Goal: Task Accomplishment & Management: Manage account settings

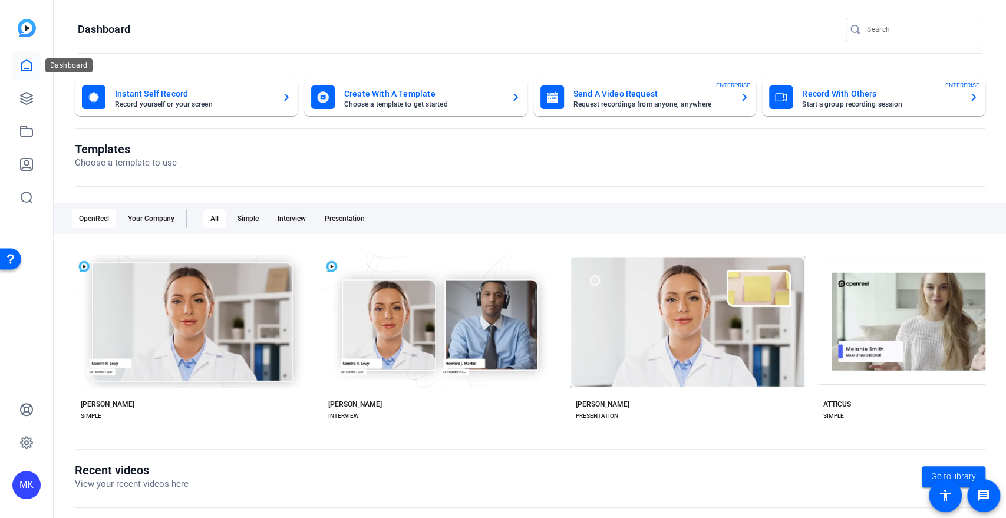
click at [22, 64] on icon at bounding box center [26, 65] width 14 height 14
click at [22, 95] on icon at bounding box center [26, 98] width 14 height 14
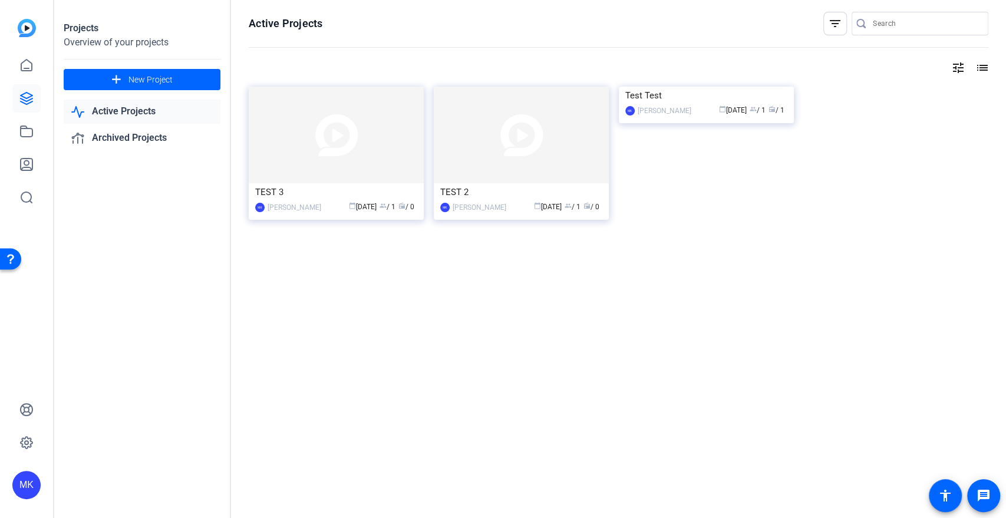
drag, startPoint x: 697, startPoint y: 107, endPoint x: 693, endPoint y: 357, distance: 250.4
click at [676, 369] on div "Active Projects filter_list tune list TEST 3 MK [PERSON_NAME] calendar_today [D…" at bounding box center [618, 259] width 775 height 518
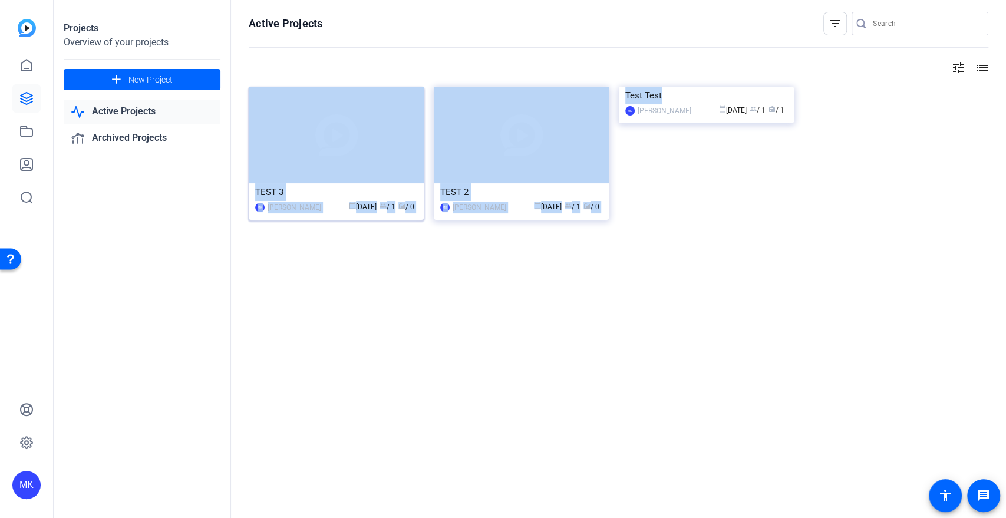
drag, startPoint x: 892, startPoint y: 197, endPoint x: 336, endPoint y: 140, distance: 559.7
click at [336, 140] on div "TEST 3 MK [PERSON_NAME] calendar_today [DATE] group / 1 radio / 0 TEST 2 MK [PE…" at bounding box center [618, 166] width 739 height 159
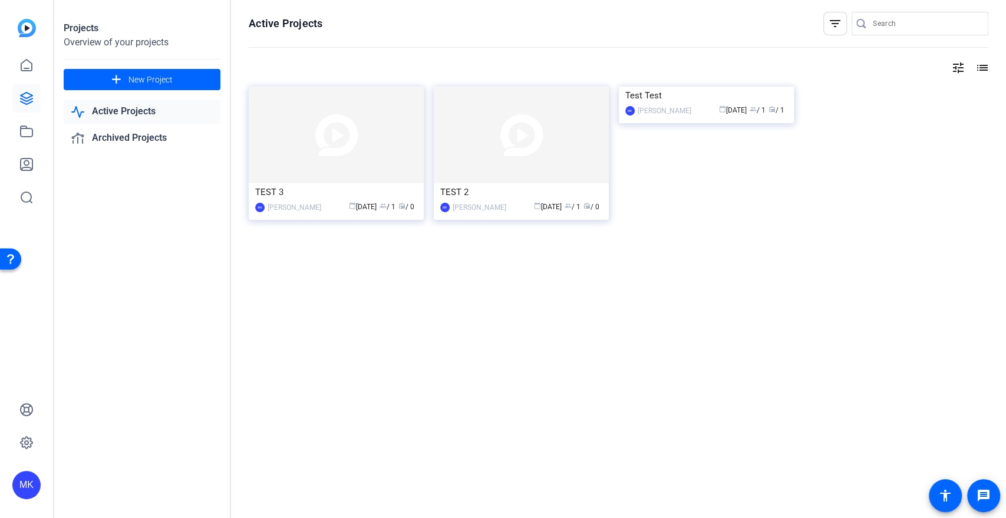
drag, startPoint x: 378, startPoint y: 319, endPoint x: 356, endPoint y: 244, distance: 78.7
click at [378, 319] on div "Active Projects filter_list tune list TEST 3 MK [PERSON_NAME] calendar_today [D…" at bounding box center [618, 259] width 775 height 518
click at [296, 210] on div "[PERSON_NAME]" at bounding box center [294, 207] width 54 height 12
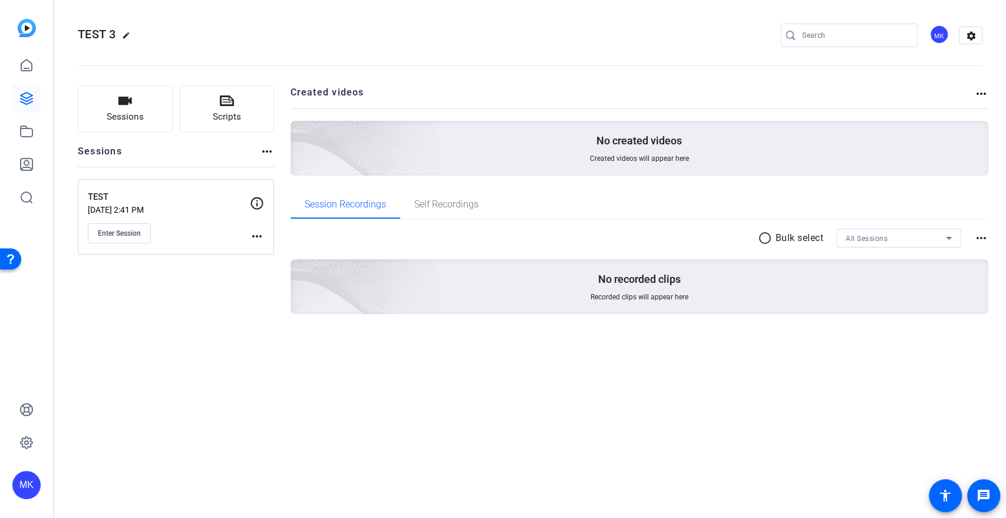
click at [264, 150] on mat-icon "more_horiz" at bounding box center [267, 151] width 14 height 14
click at [250, 156] on div at bounding box center [503, 259] width 1006 height 518
click at [260, 237] on mat-icon "more_horiz" at bounding box center [257, 236] width 14 height 14
drag, startPoint x: 259, startPoint y: 207, endPoint x: 267, endPoint y: 263, distance: 56.5
click at [253, 257] on div "Edit Session Archive Session" at bounding box center [503, 259] width 1006 height 518
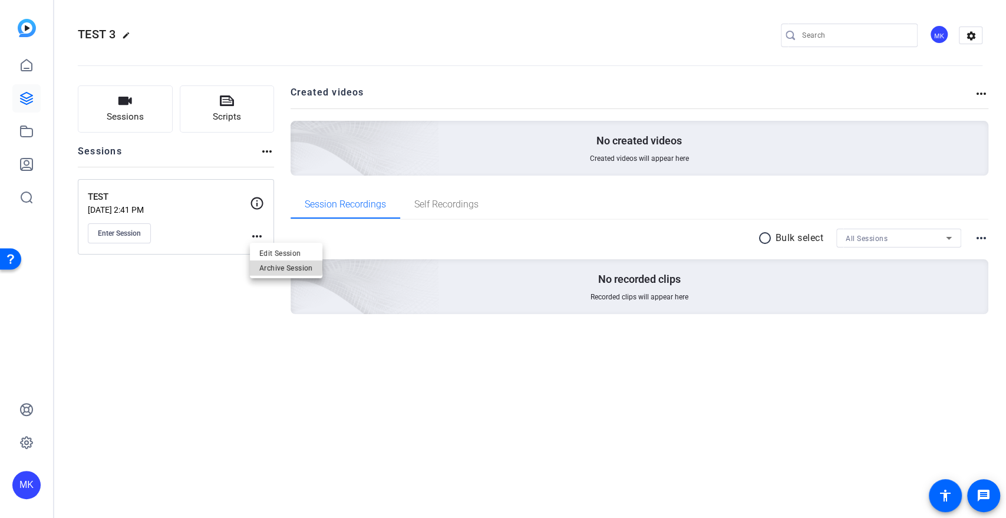
click at [282, 266] on span "Archive Session" at bounding box center [286, 268] width 54 height 14
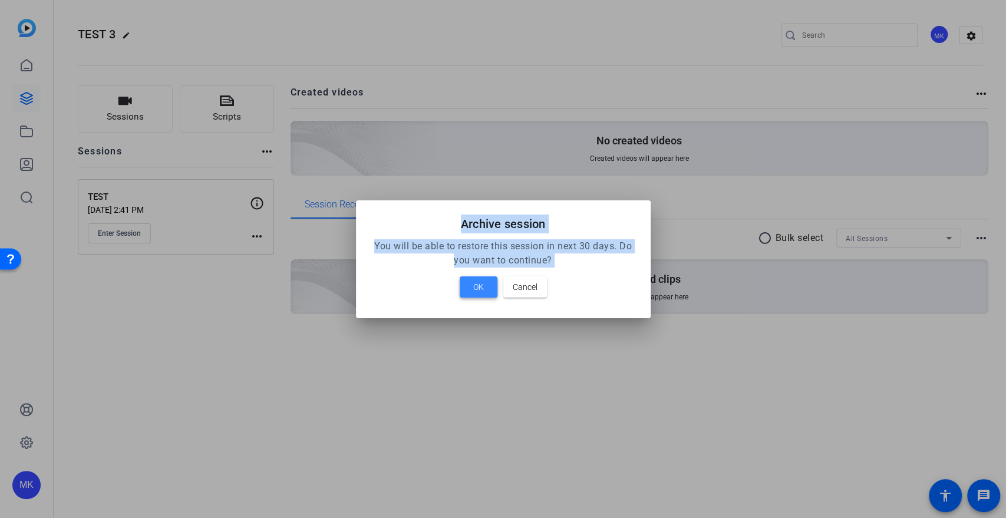
click at [471, 287] on span at bounding box center [478, 287] width 38 height 28
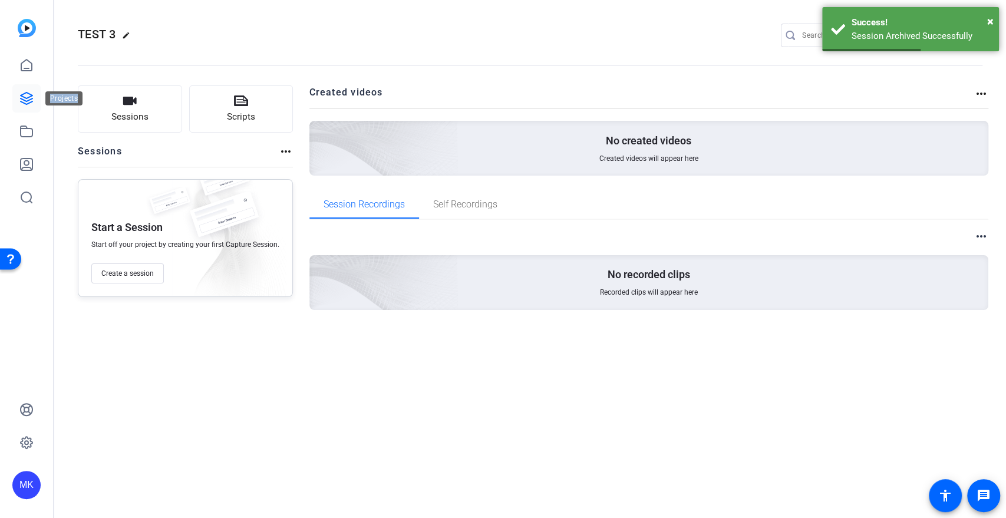
click at [32, 95] on icon at bounding box center [27, 98] width 12 height 12
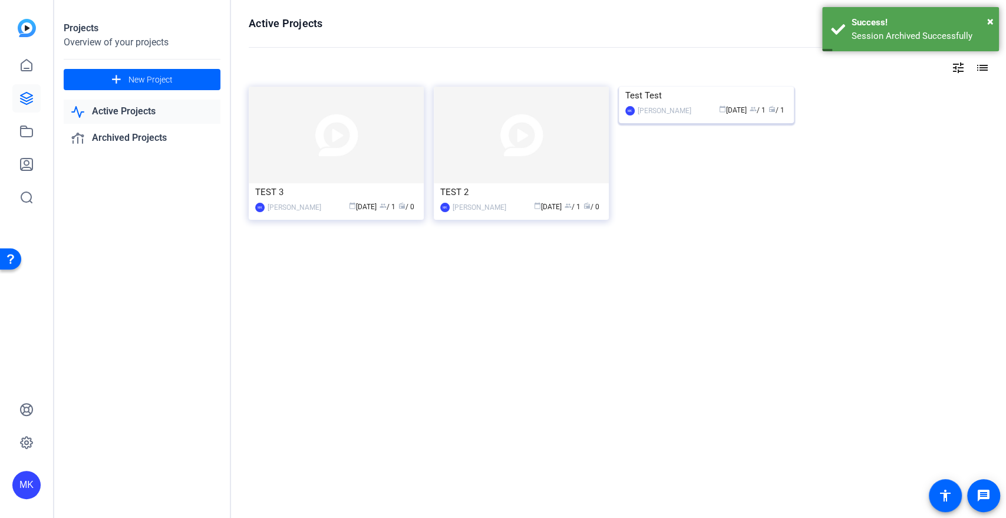
click at [726, 87] on img at bounding box center [706, 87] width 175 height 0
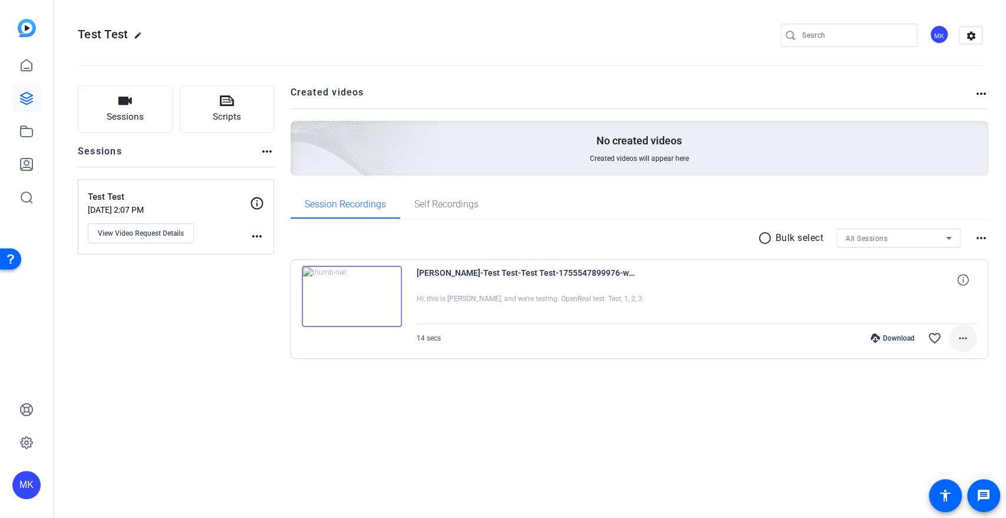
click at [966, 335] on mat-icon "more_horiz" at bounding box center [962, 338] width 14 height 14
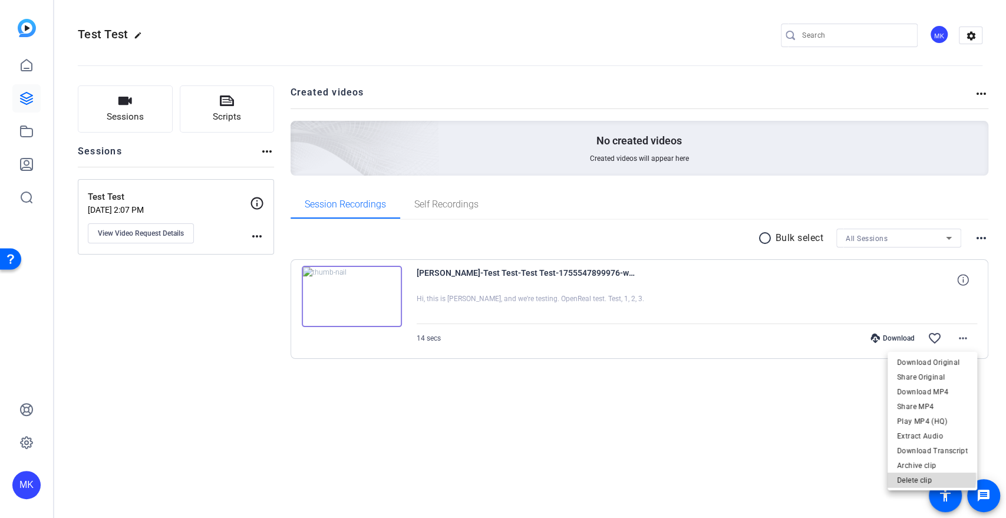
click at [924, 478] on span "Delete clip" at bounding box center [932, 480] width 71 height 14
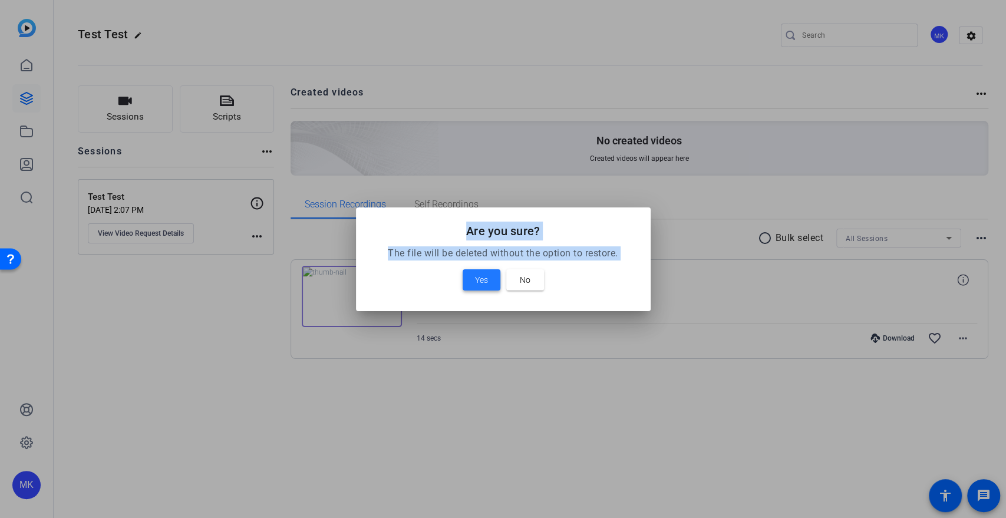
click at [490, 279] on span at bounding box center [481, 280] width 38 height 28
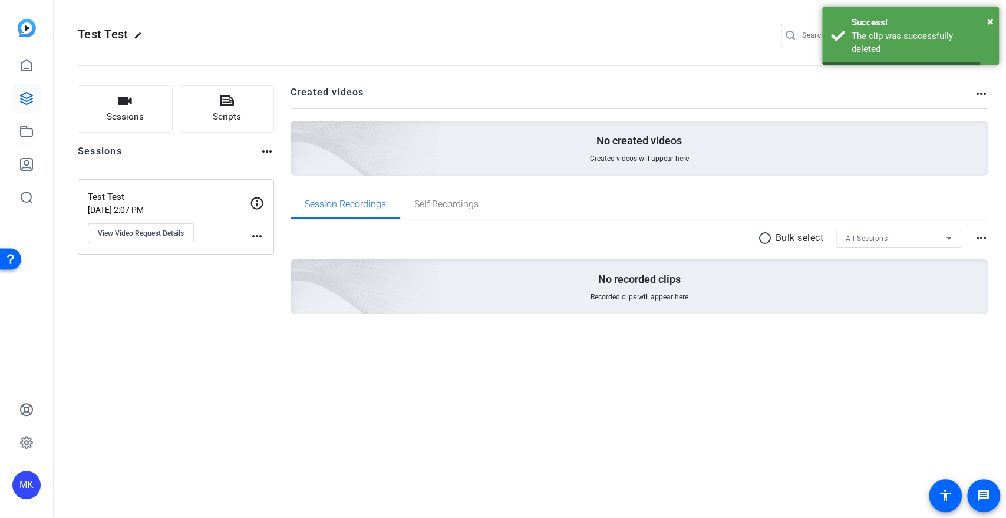
click at [980, 100] on mat-icon "more_horiz" at bounding box center [981, 94] width 14 height 14
click at [263, 230] on div at bounding box center [503, 259] width 1006 height 518
click at [263, 236] on mat-icon "more_horiz" at bounding box center [257, 236] width 14 height 14
click at [269, 256] on span "Archive Session" at bounding box center [286, 253] width 54 height 14
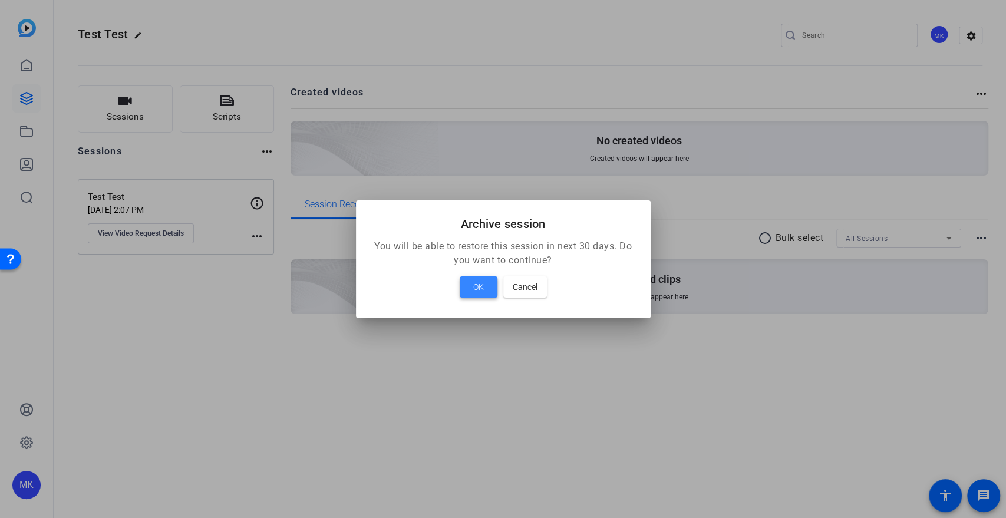
click at [473, 284] on span "OK" at bounding box center [478, 287] width 11 height 14
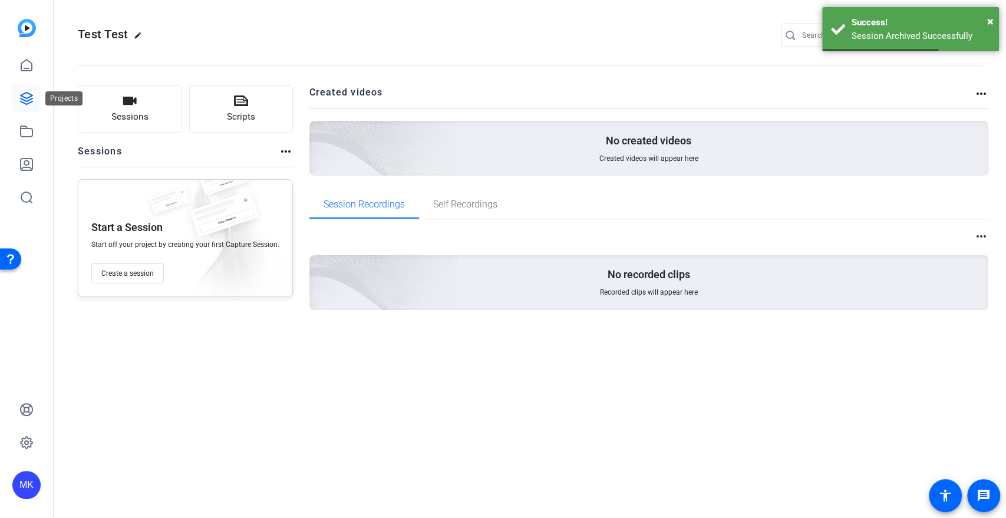
click at [24, 95] on icon at bounding box center [26, 98] width 14 height 14
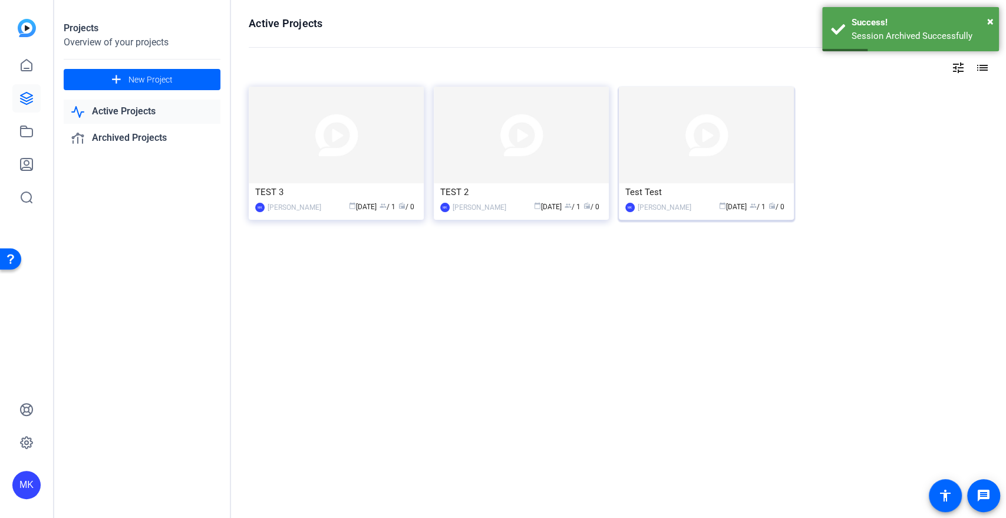
click at [751, 137] on img at bounding box center [706, 135] width 175 height 97
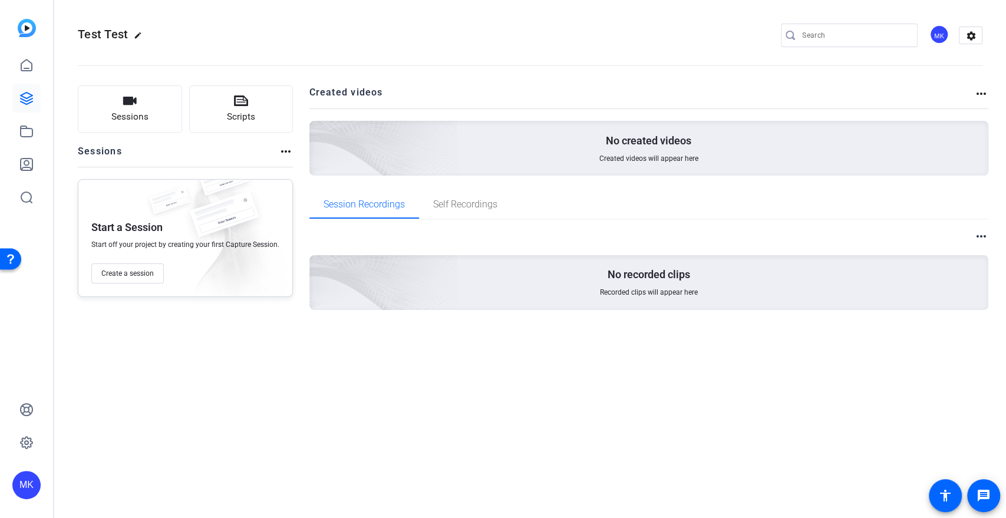
click at [289, 152] on mat-icon "more_horiz" at bounding box center [286, 151] width 14 height 14
click at [976, 95] on div at bounding box center [503, 259] width 1006 height 518
click at [984, 92] on mat-icon "more_horiz" at bounding box center [981, 94] width 14 height 14
click at [977, 93] on div at bounding box center [503, 259] width 1006 height 518
click at [137, 36] on mat-icon "edit" at bounding box center [141, 38] width 14 height 14
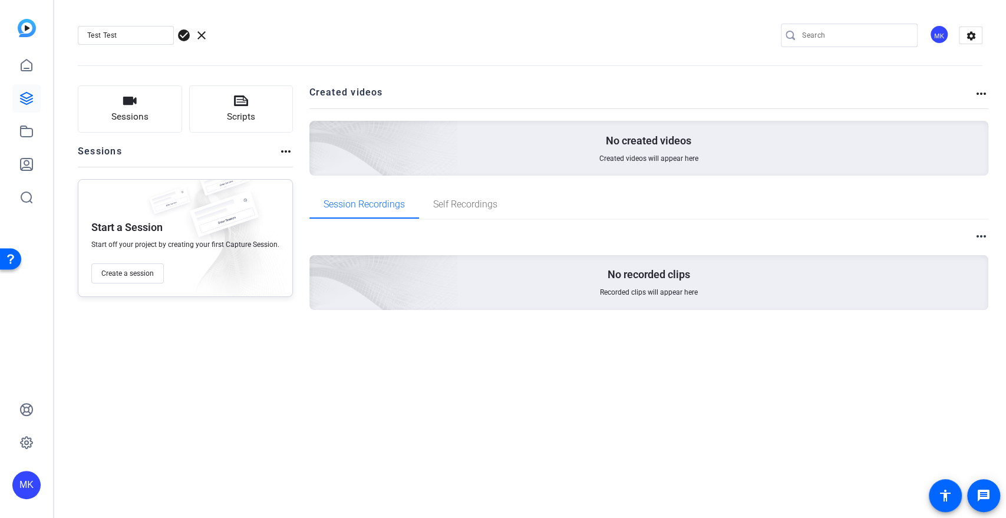
click at [267, 24] on div "Test Test check_circle clear MK settings" at bounding box center [530, 35] width 904 height 89
click at [25, 97] on icon at bounding box center [26, 98] width 14 height 14
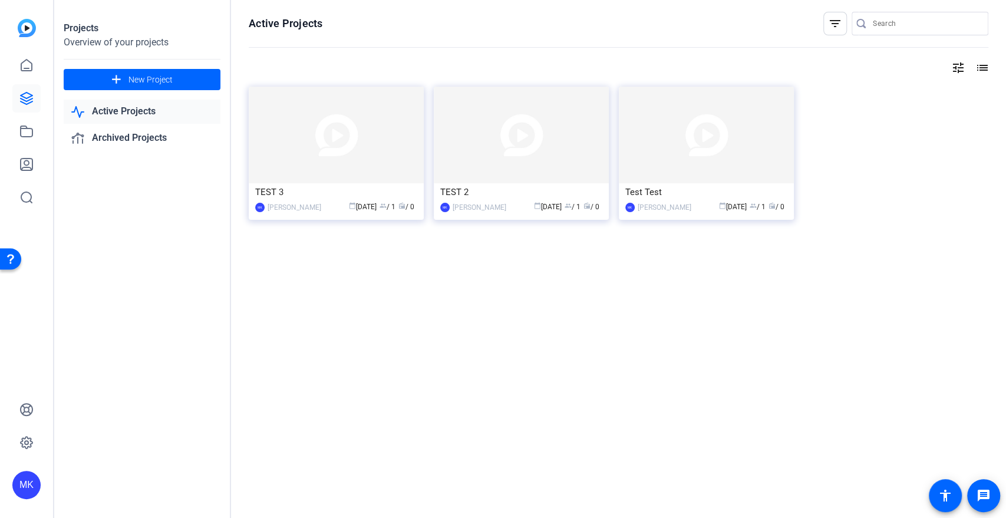
drag, startPoint x: 344, startPoint y: 152, endPoint x: 297, endPoint y: 295, distance: 150.7
click at [297, 296] on div "Active Projects filter_list tune list TEST 3 MK [PERSON_NAME] calendar_today [D…" at bounding box center [618, 259] width 775 height 518
click at [405, 205] on span "radio / 0" at bounding box center [406, 207] width 16 height 8
click at [963, 72] on mat-icon "tune" at bounding box center [958, 68] width 14 height 14
click at [981, 70] on div at bounding box center [503, 259] width 1006 height 518
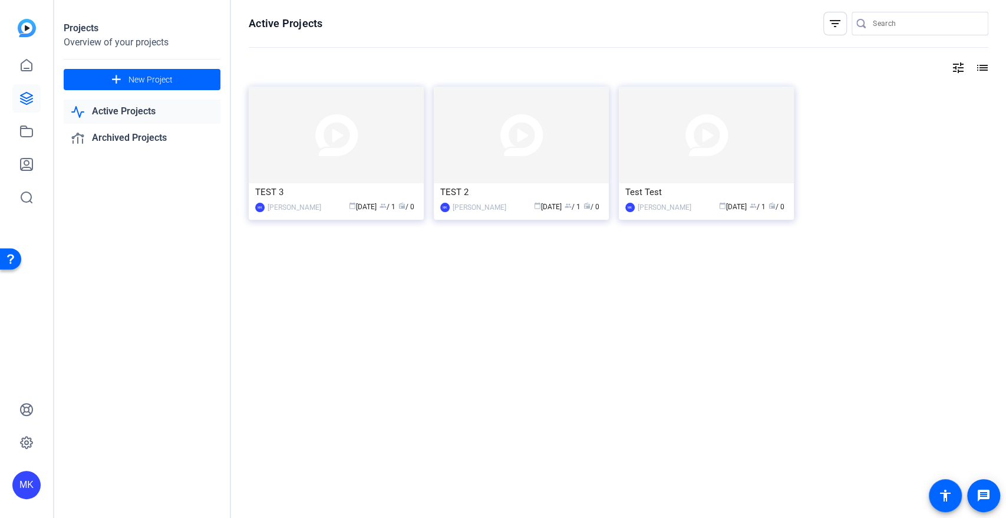
click at [982, 66] on mat-icon "list" at bounding box center [981, 68] width 14 height 14
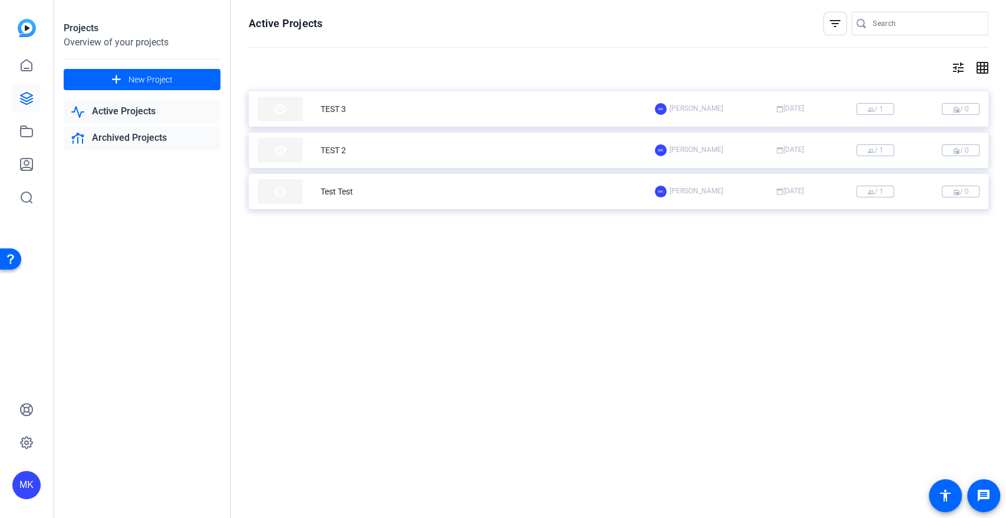
click at [127, 138] on link "Archived Projects" at bounding box center [142, 138] width 157 height 24
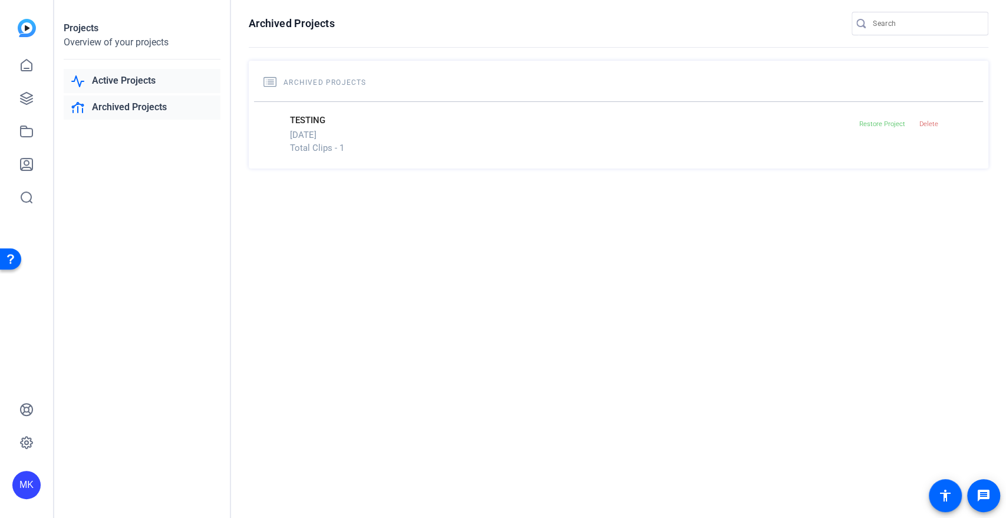
click at [138, 83] on link "Active Projects" at bounding box center [142, 81] width 157 height 24
